Goal: Task Accomplishment & Management: Use online tool/utility

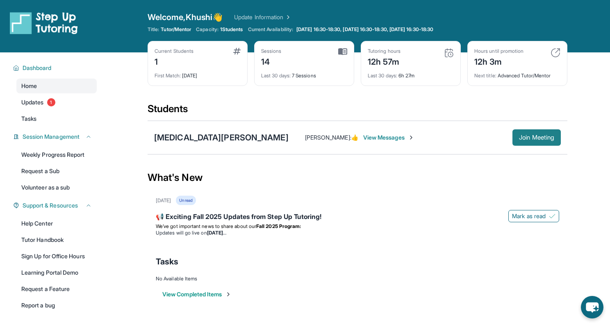
click at [530, 137] on span "Join Meeting" at bounding box center [536, 137] width 35 height 5
click at [531, 139] on span "Join Meeting" at bounding box center [536, 137] width 35 height 5
click at [525, 138] on span "Join Meeting" at bounding box center [536, 137] width 35 height 5
click at [72, 103] on link "Updates 1" at bounding box center [56, 102] width 80 height 15
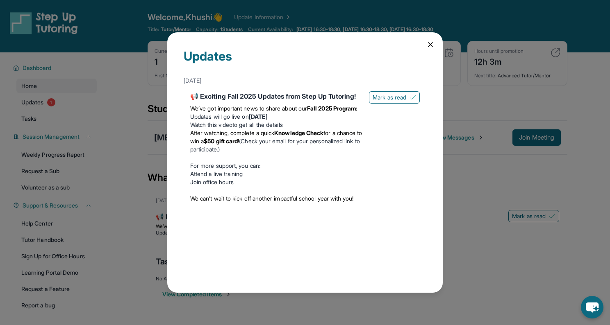
click at [435, 43] on div "Updates August 27th 📢 Exciting Fall 2025 Updates from Step Up Tutoring! We’ve g…" at bounding box center [304, 162] width 275 height 260
click at [426, 45] on icon at bounding box center [430, 45] width 8 height 8
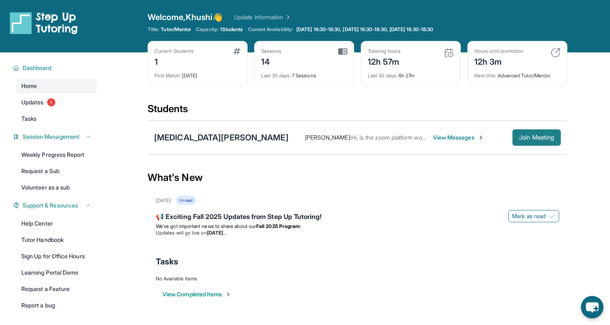
click at [531, 137] on span "Join Meeting" at bounding box center [536, 137] width 35 height 5
click at [534, 136] on span "Join Meeting" at bounding box center [536, 137] width 35 height 5
click at [530, 144] on button "Join Meeting" at bounding box center [536, 138] width 48 height 16
click at [397, 99] on div "Current Students 1 First Match : [DATE] Sessions 14 Last 30 days : 7 Sessions T…" at bounding box center [358, 71] width 420 height 61
click at [397, 99] on div "Current Students 1 First Match : 2 months ago Sessions 14 Last 30 days : 7 Sess…" at bounding box center [358, 71] width 420 height 61
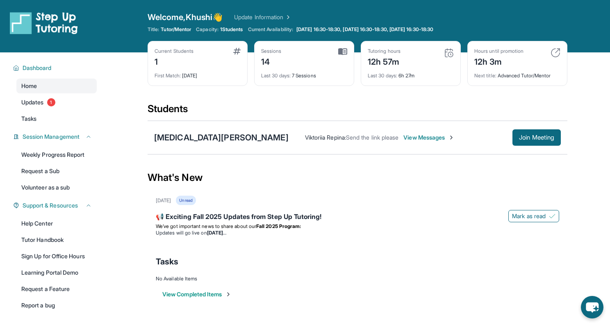
click at [397, 99] on div "Current Students 1 First Match : 2 months ago Sessions 14 Last 30 days : 7 Sess…" at bounding box center [358, 71] width 420 height 61
click at [551, 142] on button "Join Meeting" at bounding box center [536, 138] width 48 height 16
